Goal: Navigation & Orientation: Find specific page/section

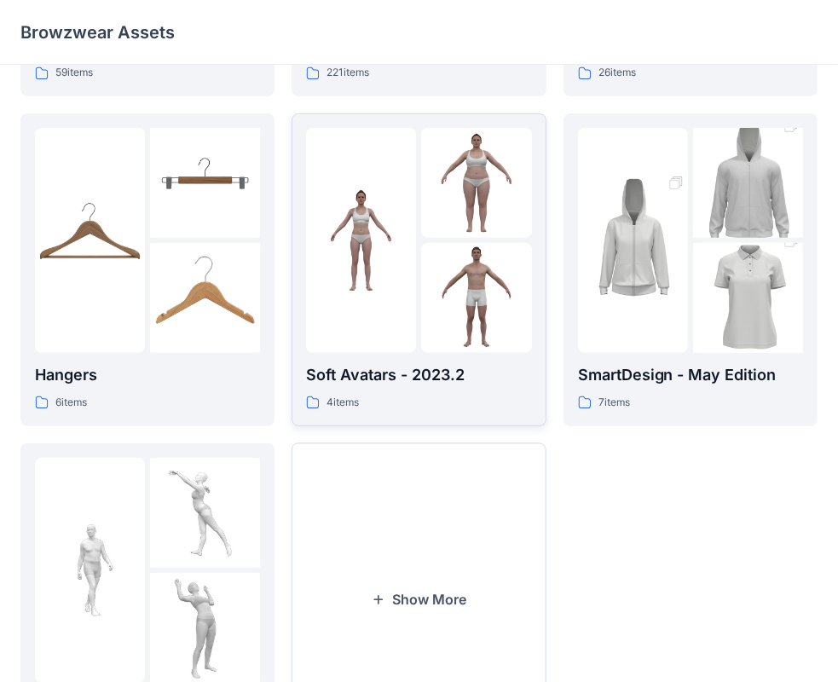
scroll to position [341, 0]
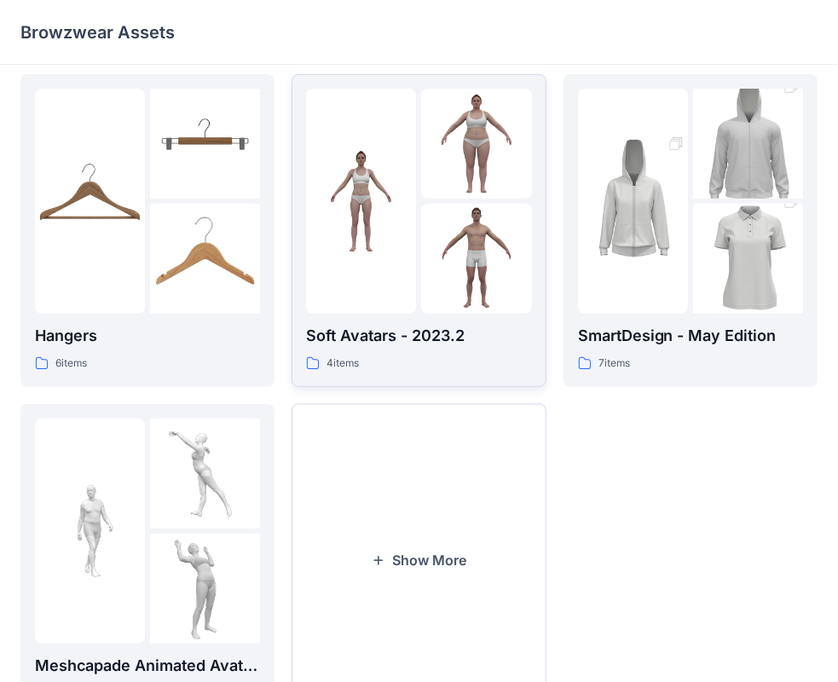
click at [426, 157] on img at bounding box center [476, 144] width 110 height 110
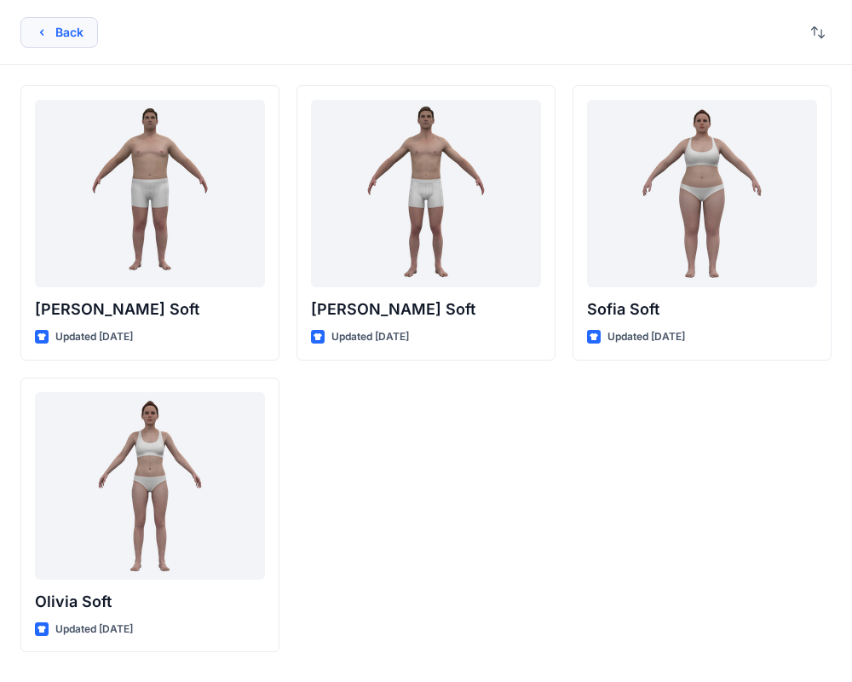
click at [43, 39] on button "Back" at bounding box center [59, 32] width 78 height 31
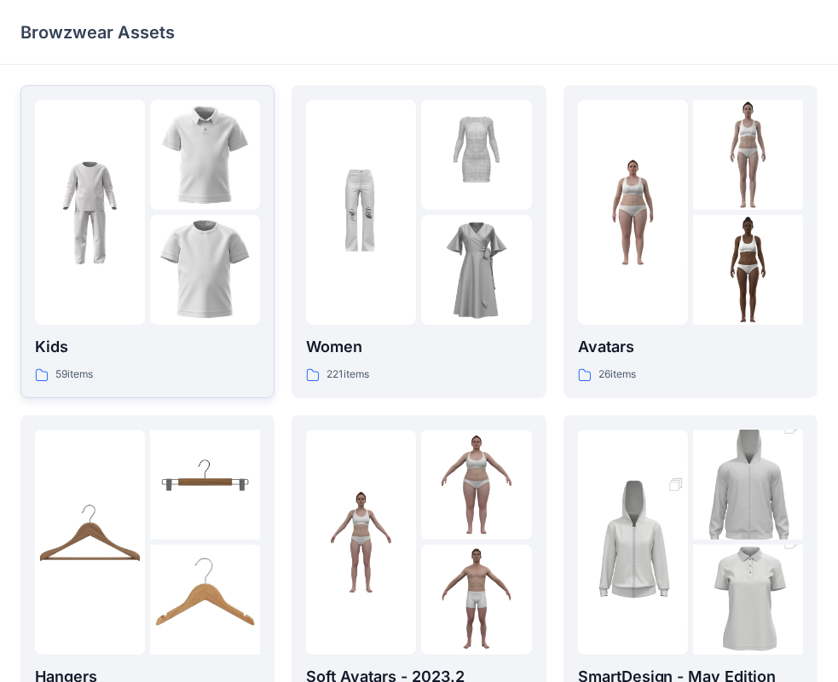
click at [125, 201] on img at bounding box center [90, 213] width 110 height 110
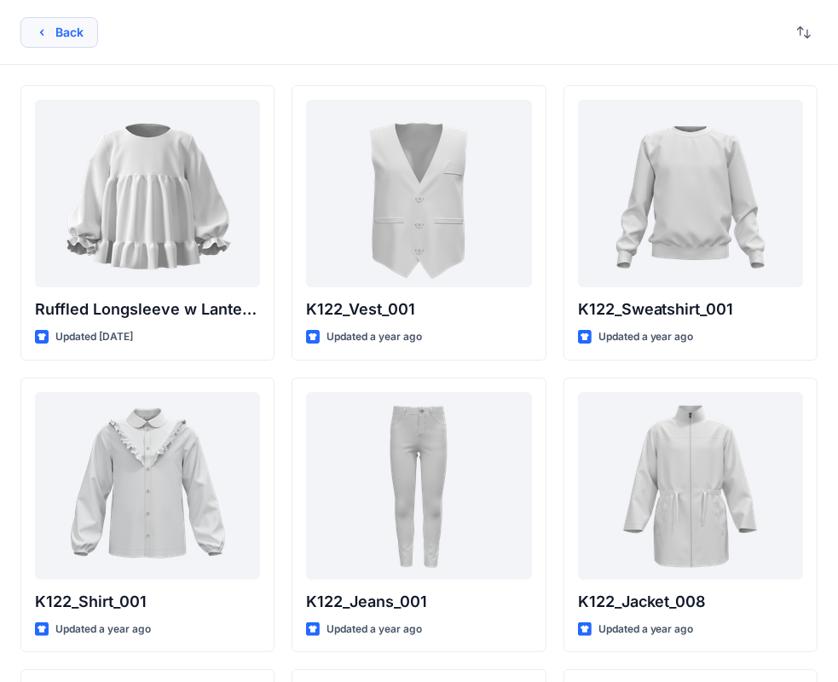
click at [59, 36] on button "Back" at bounding box center [59, 32] width 78 height 31
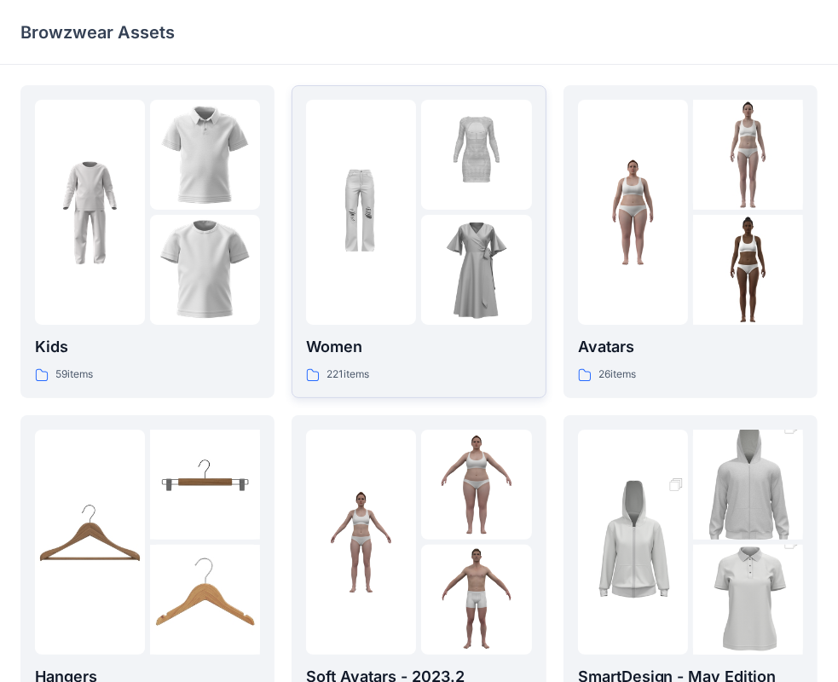
click at [448, 218] on img at bounding box center [476, 270] width 110 height 110
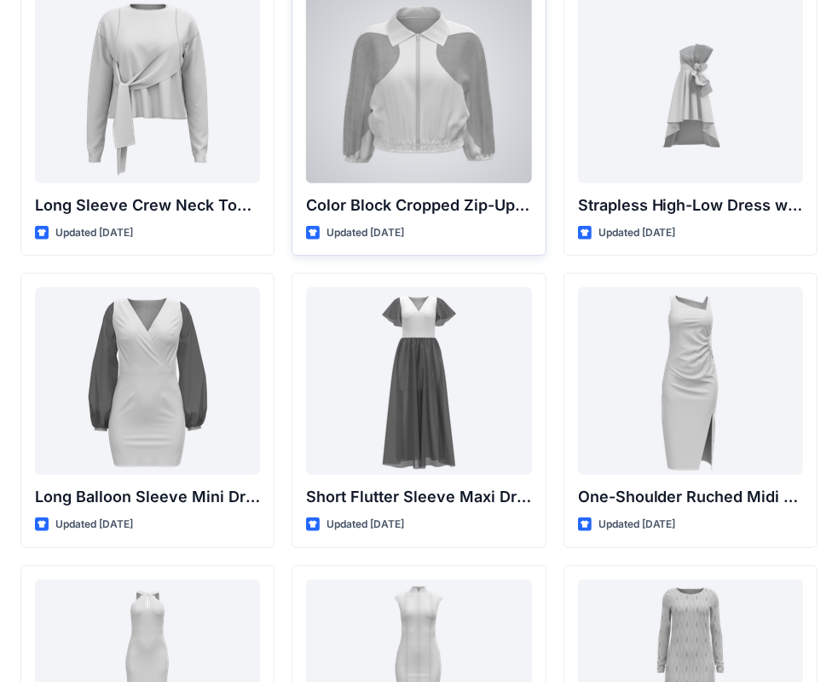
scroll to position [426, 0]
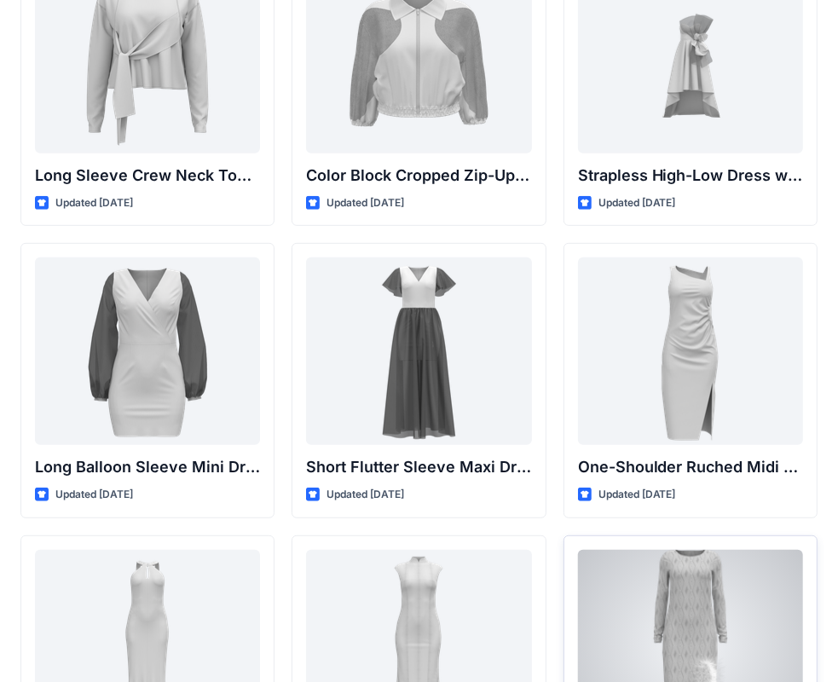
click at [695, 593] on div at bounding box center [690, 643] width 225 height 187
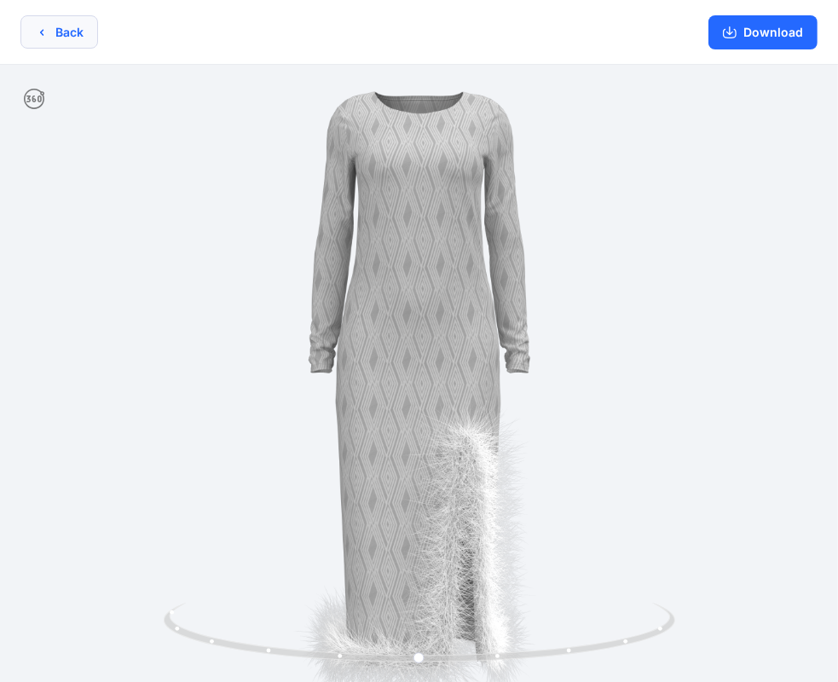
click at [43, 37] on icon "button" at bounding box center [42, 33] width 14 height 14
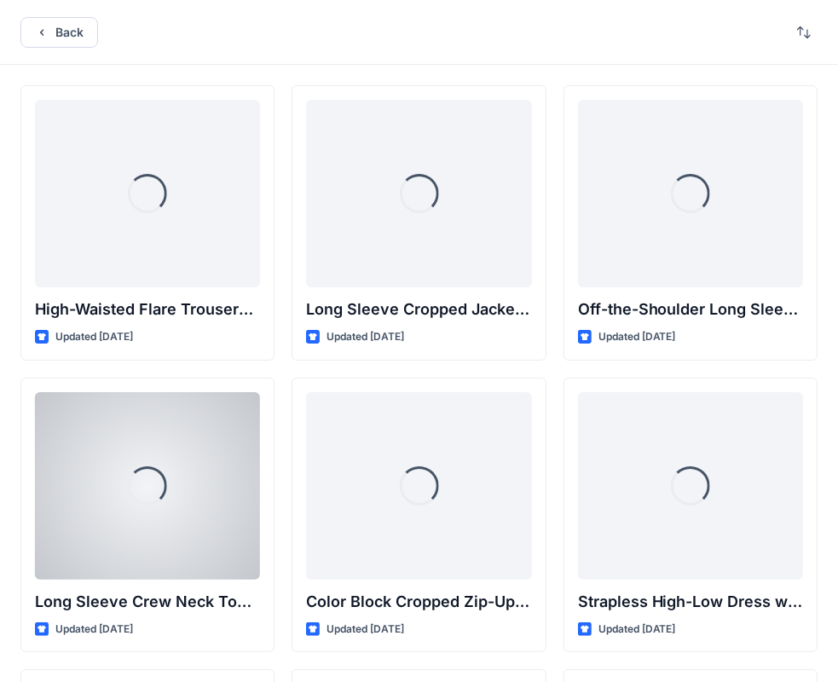
scroll to position [426, 0]
